Goal: Task Accomplishment & Management: Manage account settings

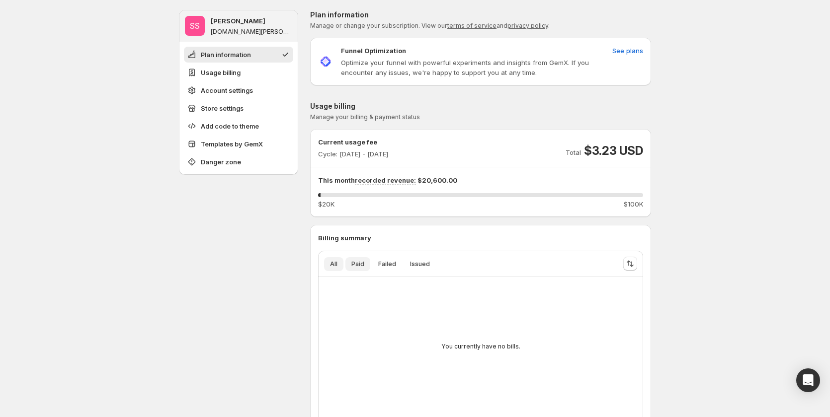
click at [356, 262] on span "Paid" at bounding box center [357, 264] width 13 height 8
click at [379, 265] on button "Failed" at bounding box center [387, 264] width 30 height 14
click at [413, 268] on span "Issued" at bounding box center [420, 264] width 20 height 8
click at [386, 268] on span "Failed" at bounding box center [387, 264] width 18 height 8
click at [369, 267] on button "Paid" at bounding box center [357, 264] width 25 height 14
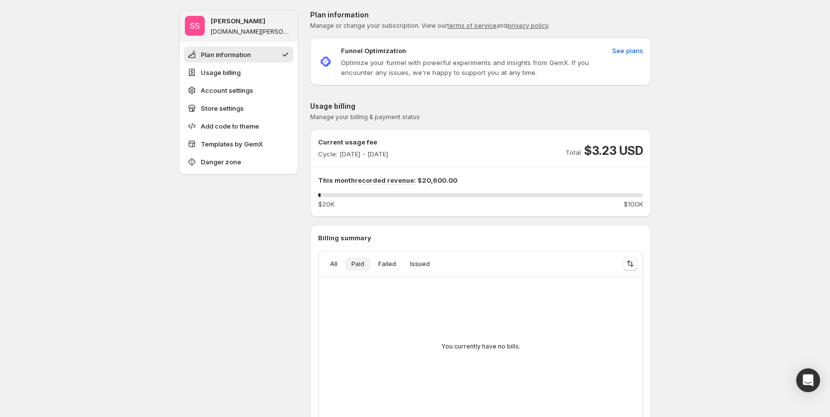
click at [354, 266] on span "Paid" at bounding box center [357, 264] width 13 height 8
click at [340, 266] on button "All" at bounding box center [333, 264] width 19 height 14
click at [346, 266] on ul "All Paid Failed Issued More views" at bounding box center [466, 264] width 289 height 14
click at [370, 267] on button "Paid" at bounding box center [357, 264] width 25 height 14
click at [377, 262] on button "Failed" at bounding box center [387, 264] width 30 height 14
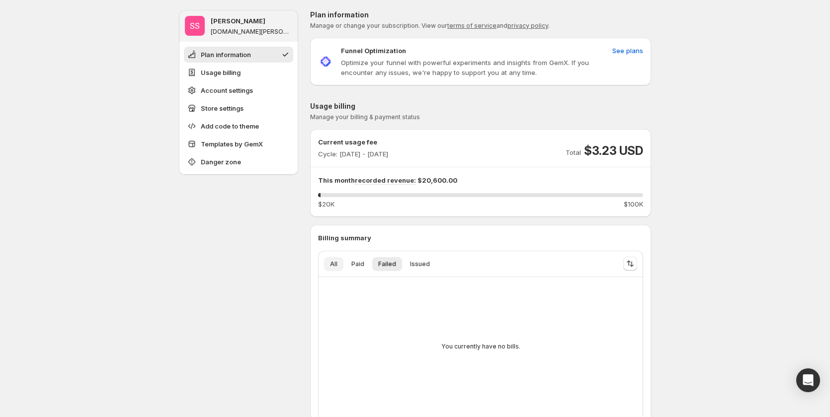
click at [333, 259] on button "All" at bounding box center [333, 264] width 19 height 14
